Goal: Navigation & Orientation: Go to known website

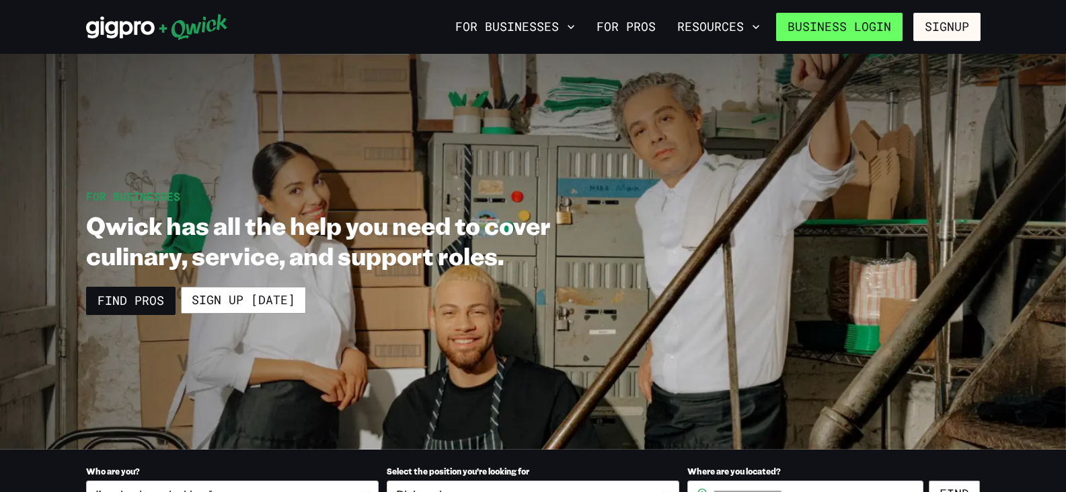
click at [804, 25] on link "Business Login" at bounding box center [839, 27] width 126 height 28
click at [828, 20] on link "Business Login" at bounding box center [839, 27] width 126 height 28
click at [793, 24] on link "Business Login" at bounding box center [839, 27] width 126 height 28
